Goal: Task Accomplishment & Management: Complete application form

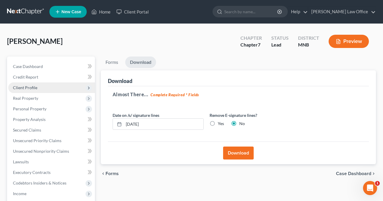
click at [22, 89] on span "Client Profile" at bounding box center [25, 87] width 24 height 5
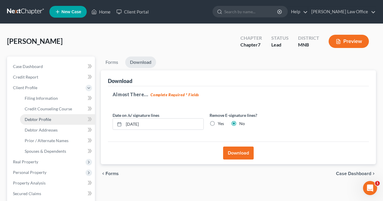
click at [44, 120] on span "Debtor Profile" at bounding box center [38, 119] width 26 height 5
select select "0"
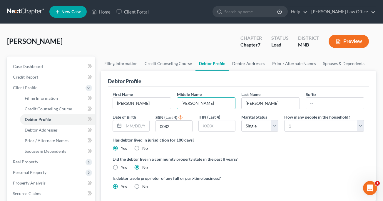
type input "[PERSON_NAME]"
click at [245, 66] on link "Debtor Addresses" at bounding box center [249, 63] width 40 height 14
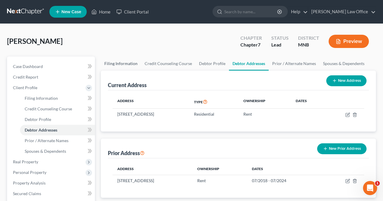
click at [121, 66] on link "Filing Information" at bounding box center [121, 63] width 40 height 14
select select "1"
select select "0"
select select "42"
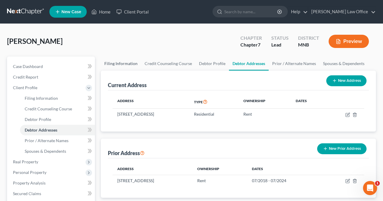
select select "0"
select select "24"
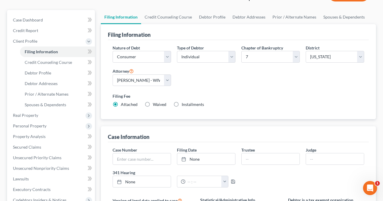
scroll to position [45, 0]
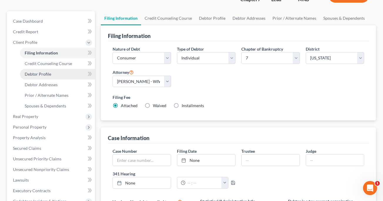
click at [39, 74] on span "Debtor Profile" at bounding box center [38, 73] width 26 height 5
select select "0"
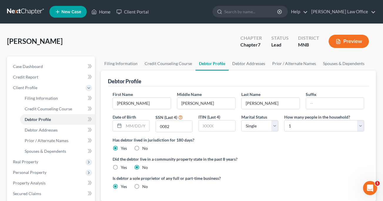
click at [199, 116] on label "ITIN (Last 4)" at bounding box center [209, 117] width 22 height 6
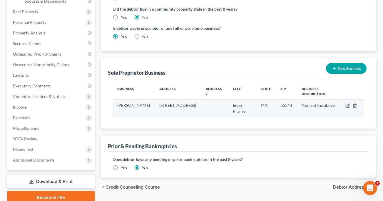
scroll to position [151, 0]
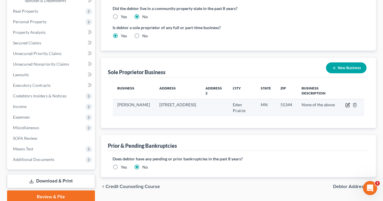
click at [348, 105] on icon "button" at bounding box center [347, 105] width 5 height 5
select select "24"
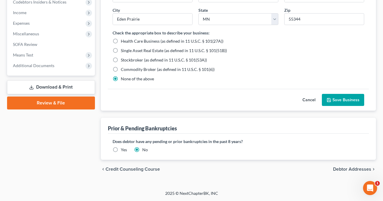
click at [354, 102] on button "Save Business" at bounding box center [343, 100] width 42 height 12
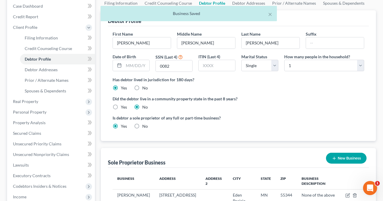
scroll to position [59, 0]
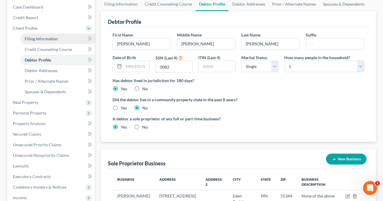
click at [37, 39] on span "Filing Information" at bounding box center [41, 38] width 33 height 5
select select "1"
select select "0"
select select "42"
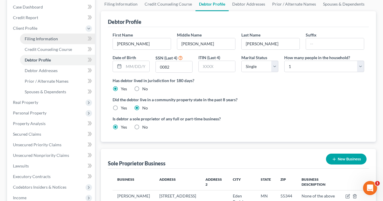
select select "0"
select select "24"
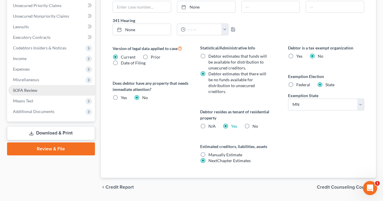
click at [31, 90] on span "SOFA Review" at bounding box center [25, 90] width 24 height 5
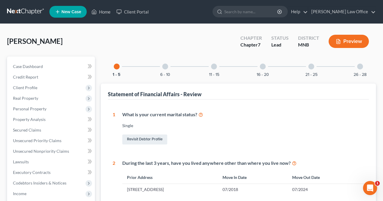
click at [360, 70] on div "26 - 28" at bounding box center [360, 66] width 20 height 20
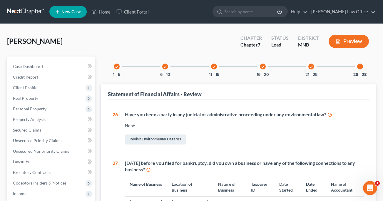
click at [310, 65] on icon "check" at bounding box center [311, 67] width 4 height 4
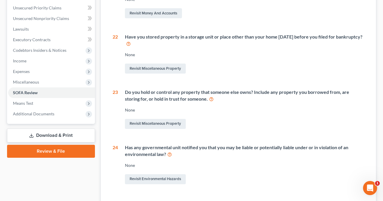
scroll to position [143, 0]
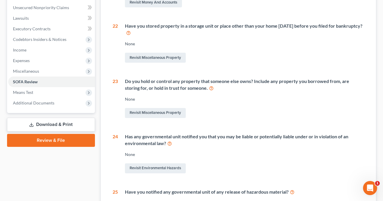
click at [63, 125] on link "Download & Print" at bounding box center [51, 125] width 88 height 14
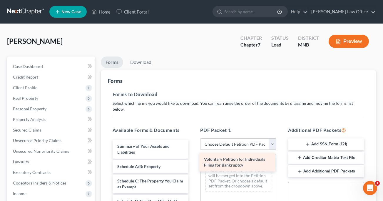
drag, startPoint x: 155, startPoint y: 140, endPoint x: 242, endPoint y: 159, distance: 88.8
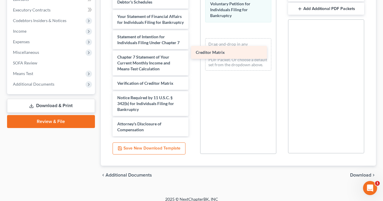
scroll to position [147, 0]
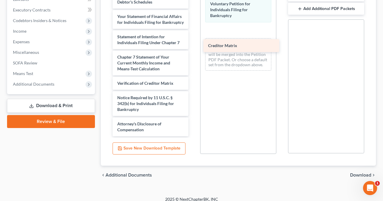
drag, startPoint x: 139, startPoint y: 62, endPoint x: 230, endPoint y: 45, distance: 92.3
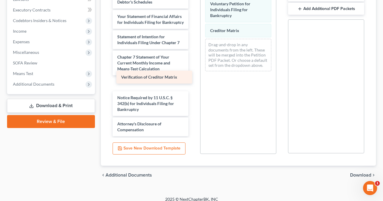
scroll to position [132, 0]
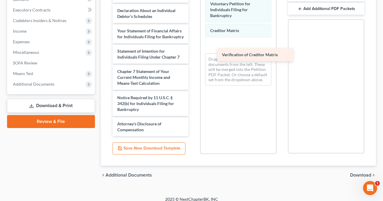
drag, startPoint x: 149, startPoint y: 76, endPoint x: 252, endPoint y: 53, distance: 104.8
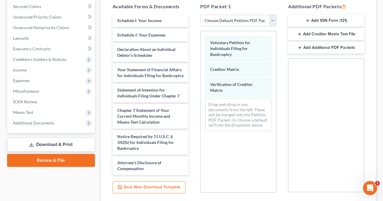
scroll to position [118, 0]
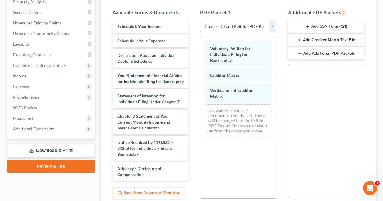
drag, startPoint x: 317, startPoint y: 33, endPoint x: 321, endPoint y: 79, distance: 45.7
click at [321, 79] on div "Additional PDF Packets Add SSN Form (121) Add Creditor Matrix Text File Add Add…" at bounding box center [326, 103] width 88 height 199
click at [307, 34] on button "Add Creditor Matrix Text File" at bounding box center [326, 40] width 76 height 12
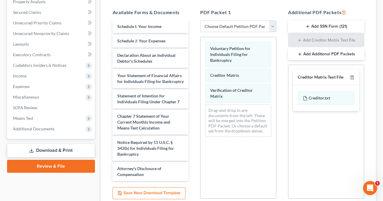
click at [309, 24] on icon "button" at bounding box center [307, 26] width 5 height 5
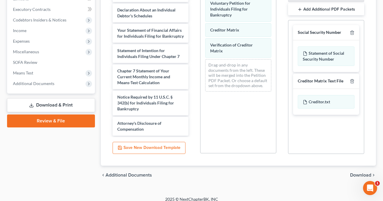
click at [363, 173] on span "Download" at bounding box center [360, 175] width 21 height 5
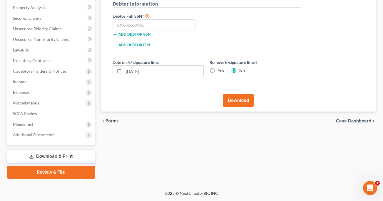
scroll to position [112, 0]
click at [241, 102] on button "Download" at bounding box center [238, 100] width 31 height 13
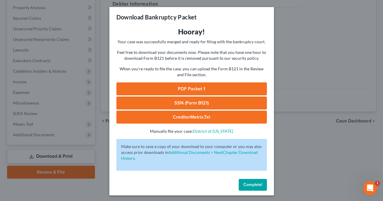
click at [193, 88] on link "PDF Packet 1" at bounding box center [191, 88] width 151 height 13
click at [204, 103] on link "SSN (Form B121)" at bounding box center [191, 102] width 151 height 13
click at [191, 115] on link "CreditorMatrix.txt" at bounding box center [191, 117] width 151 height 13
click at [255, 181] on button "Complete!" at bounding box center [253, 185] width 28 height 12
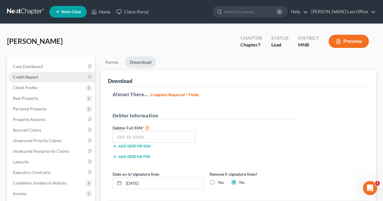
scroll to position [0, 0]
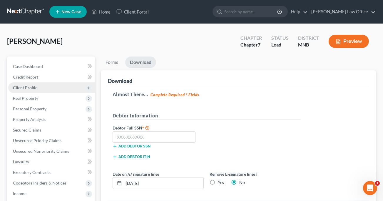
click at [39, 90] on span "Client Profile" at bounding box center [51, 87] width 87 height 11
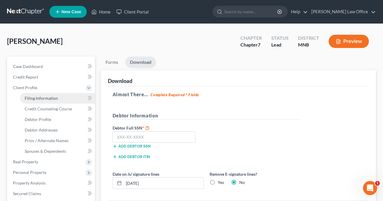
click at [45, 98] on span "Filing Information" at bounding box center [41, 98] width 33 height 5
select select "1"
select select "0"
select select "42"
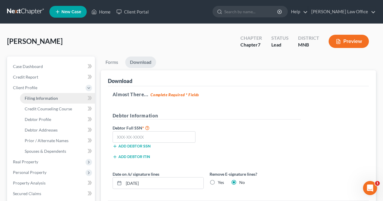
select select "0"
select select "24"
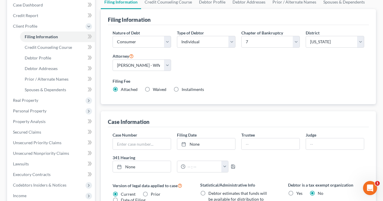
scroll to position [65, 0]
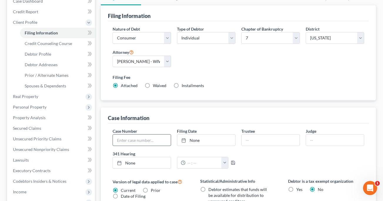
click at [135, 142] on input "text" at bounding box center [142, 139] width 58 height 11
paste input "25-42670"
click at [123, 140] on input "25-42670" at bounding box center [142, 139] width 58 height 11
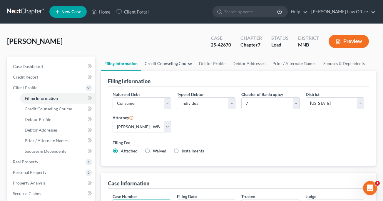
scroll to position [0, 0]
type input "25-42670"
click at [181, 61] on link "Credit Counseling Course" at bounding box center [168, 63] width 54 height 14
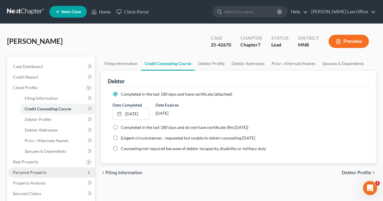
click at [34, 171] on span "Personal Property" at bounding box center [30, 172] width 34 height 5
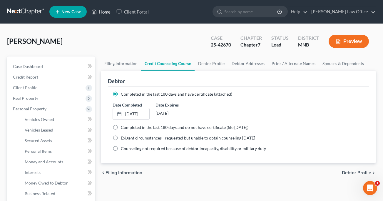
click at [97, 11] on icon at bounding box center [93, 11] width 5 height 7
